Goal: Information Seeking & Learning: Learn about a topic

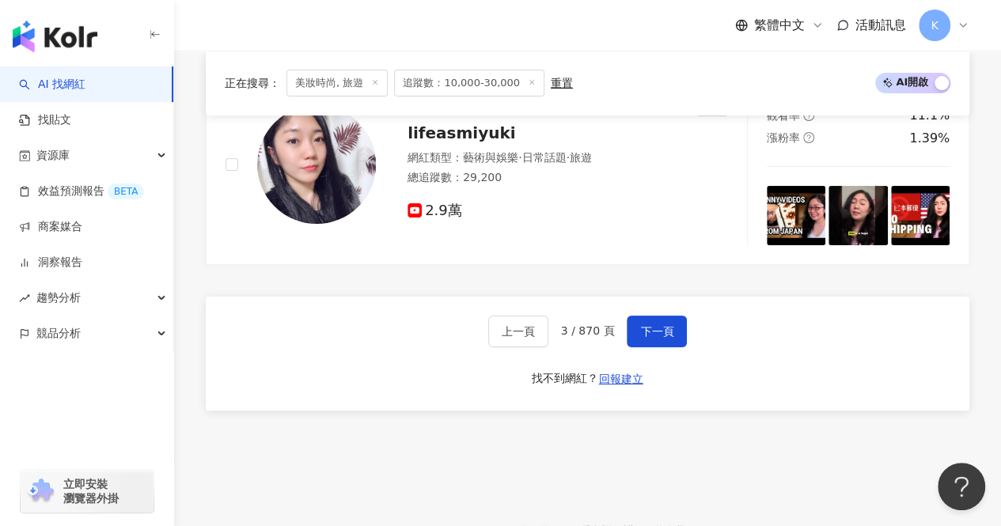
scroll to position [3008, 0]
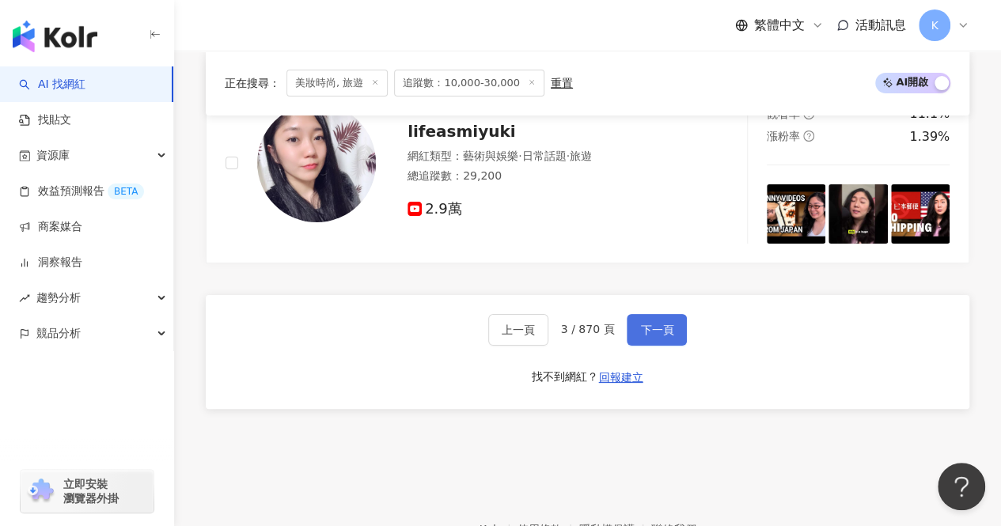
click at [659, 320] on button "下一頁" at bounding box center [657, 330] width 60 height 32
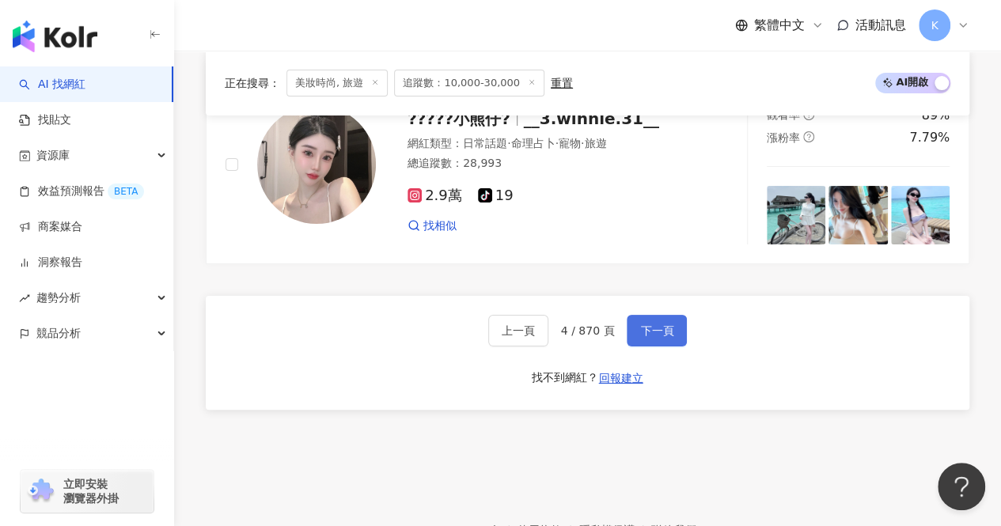
click at [655, 325] on span "下一頁" at bounding box center [656, 331] width 33 height 13
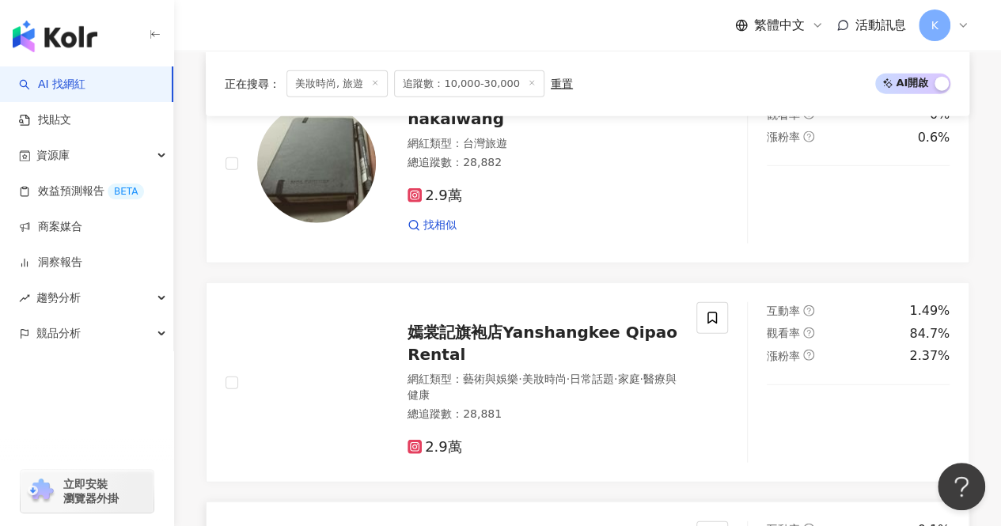
scroll to position [1900, 0]
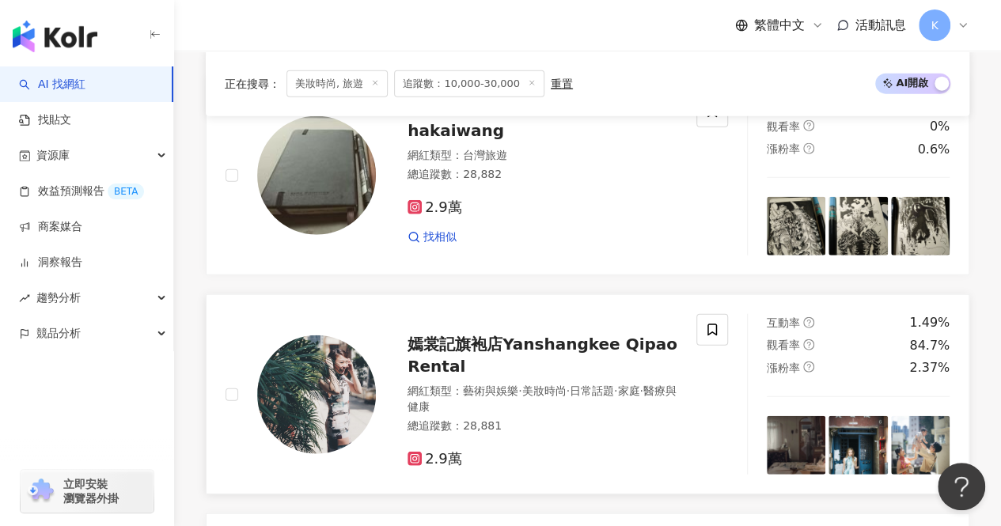
drag, startPoint x: 510, startPoint y: 336, endPoint x: 656, endPoint y: 442, distance: 180.8
click at [656, 451] on div "2.9萬" at bounding box center [543, 459] width 270 height 17
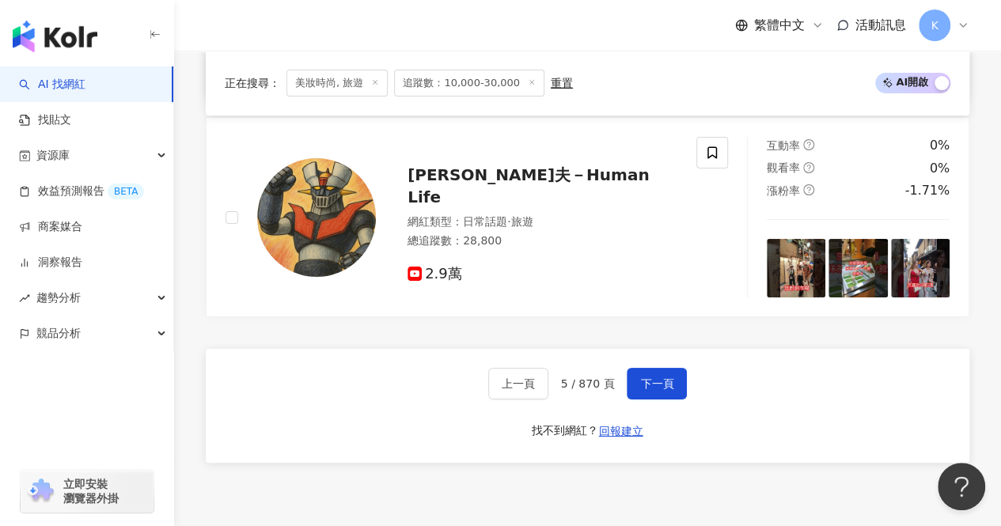
scroll to position [3087, 0]
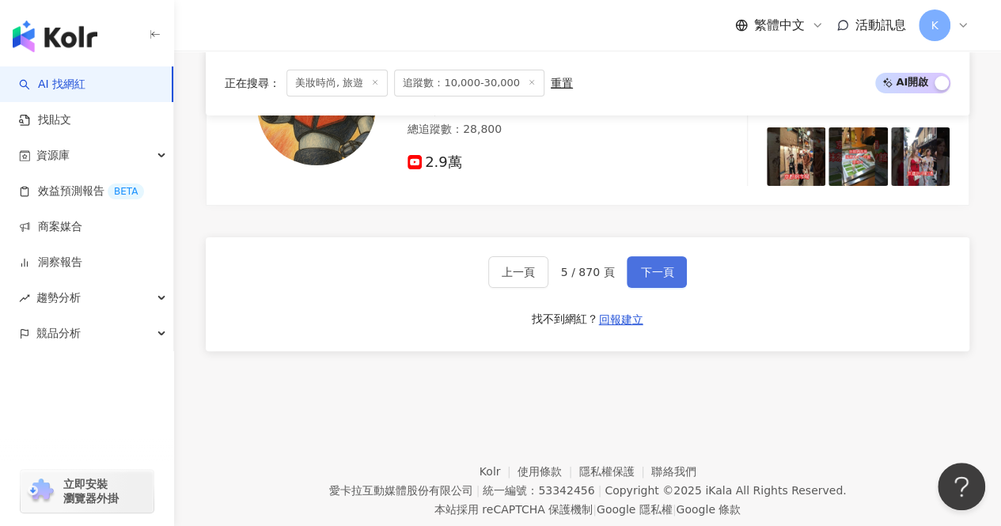
click at [651, 266] on span "下一頁" at bounding box center [656, 272] width 33 height 13
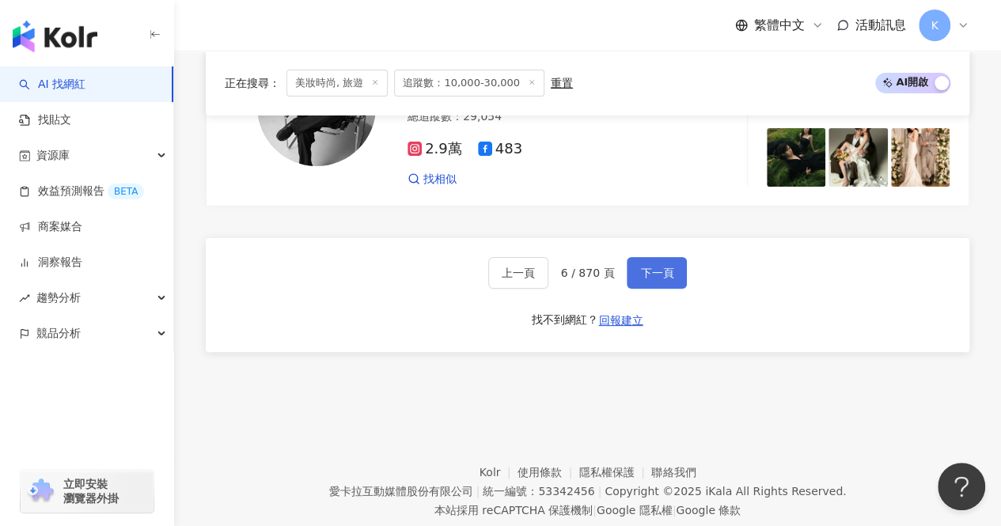
click at [665, 267] on span "下一頁" at bounding box center [656, 273] width 33 height 13
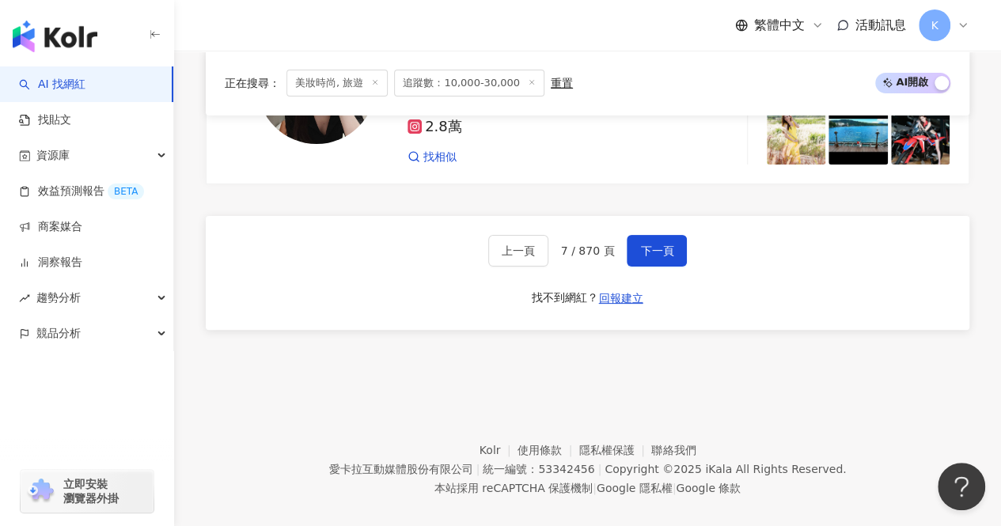
click at [974, 384] on footer "Kolr 使用條款 隱私權保護 聯絡我們 愛卡拉互動媒體股份有限公司 | 統一編號：53342456 | Copyright © 2025 iKala All…" at bounding box center [587, 458] width 827 height 176
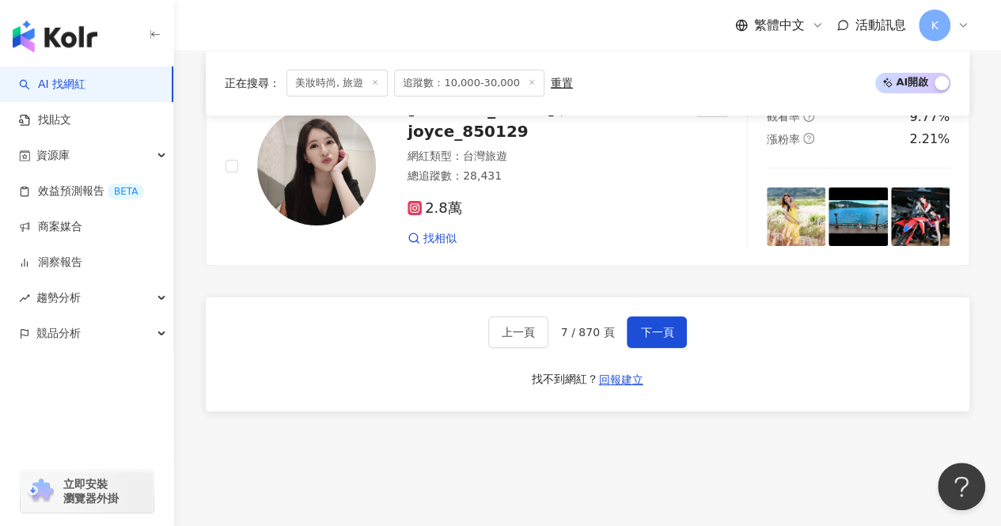
scroll to position [3008, 0]
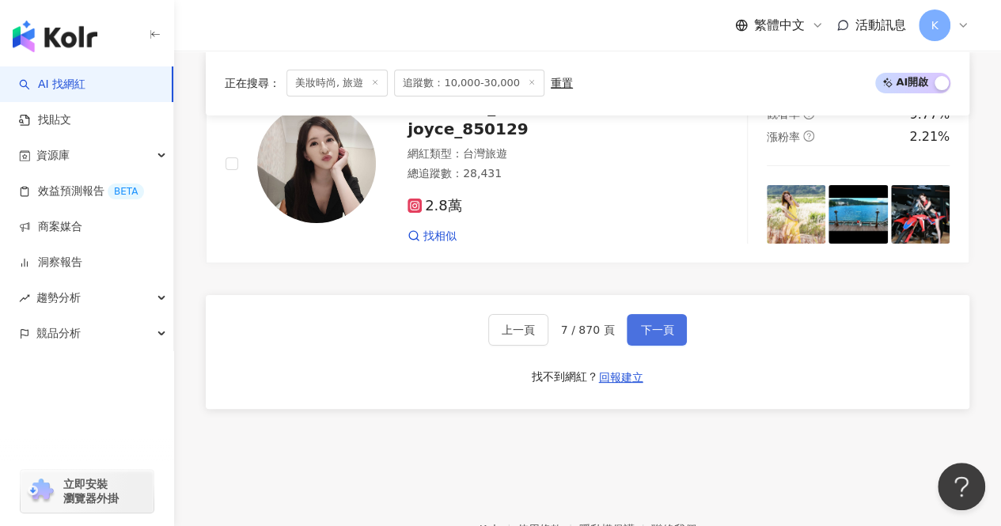
click at [666, 324] on span "下一頁" at bounding box center [656, 330] width 33 height 13
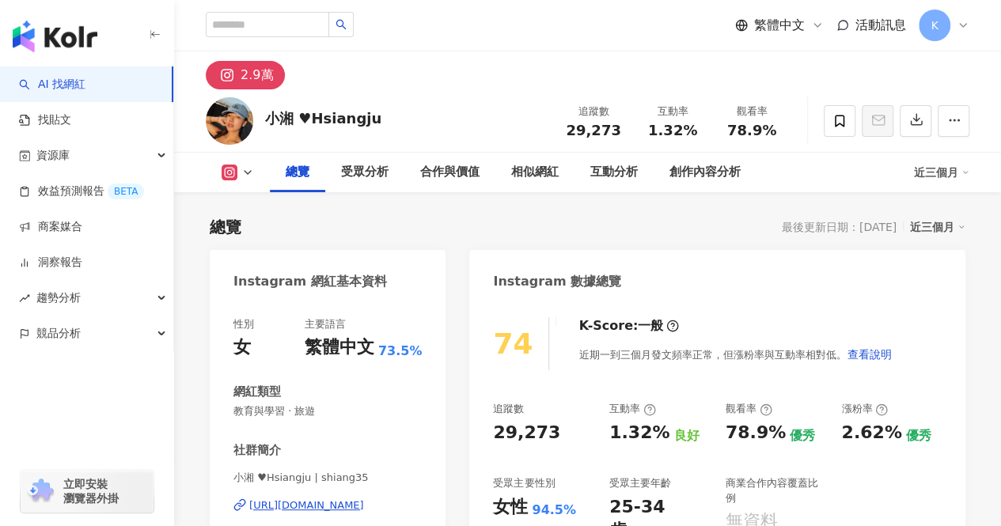
click at [326, 504] on div "https://www.instagram.com/shiang35/" at bounding box center [306, 506] width 115 height 14
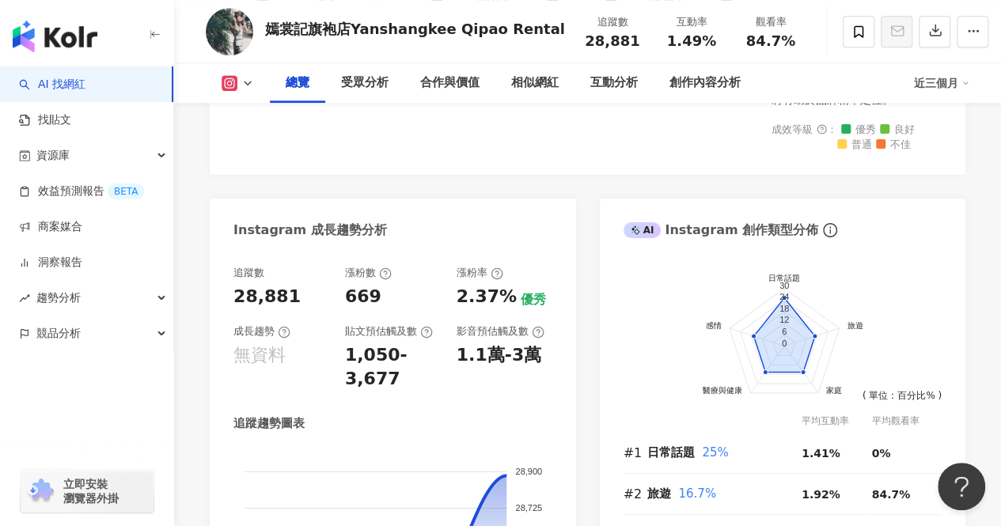
scroll to position [871, 0]
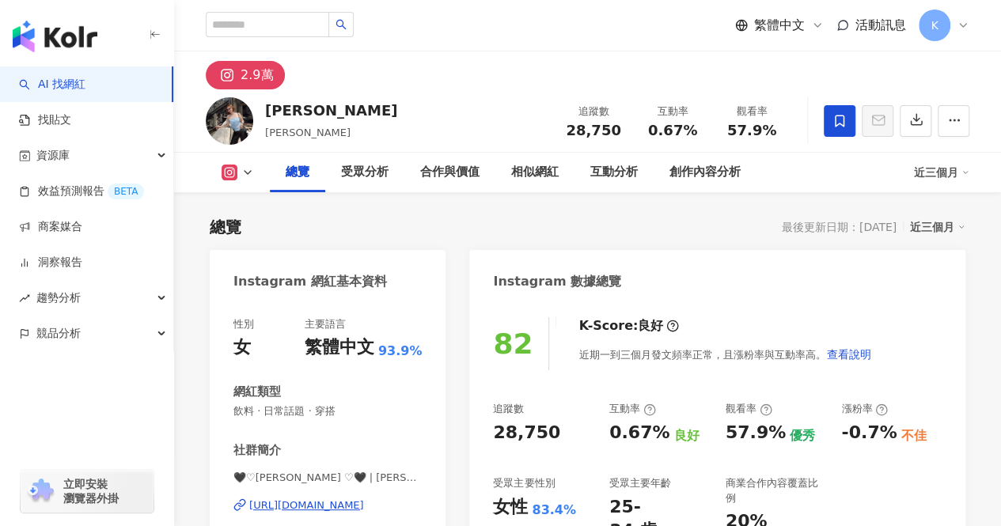
click at [311, 509] on div "[URL][DOMAIN_NAME]" at bounding box center [306, 506] width 115 height 14
